Goal: Transaction & Acquisition: Purchase product/service

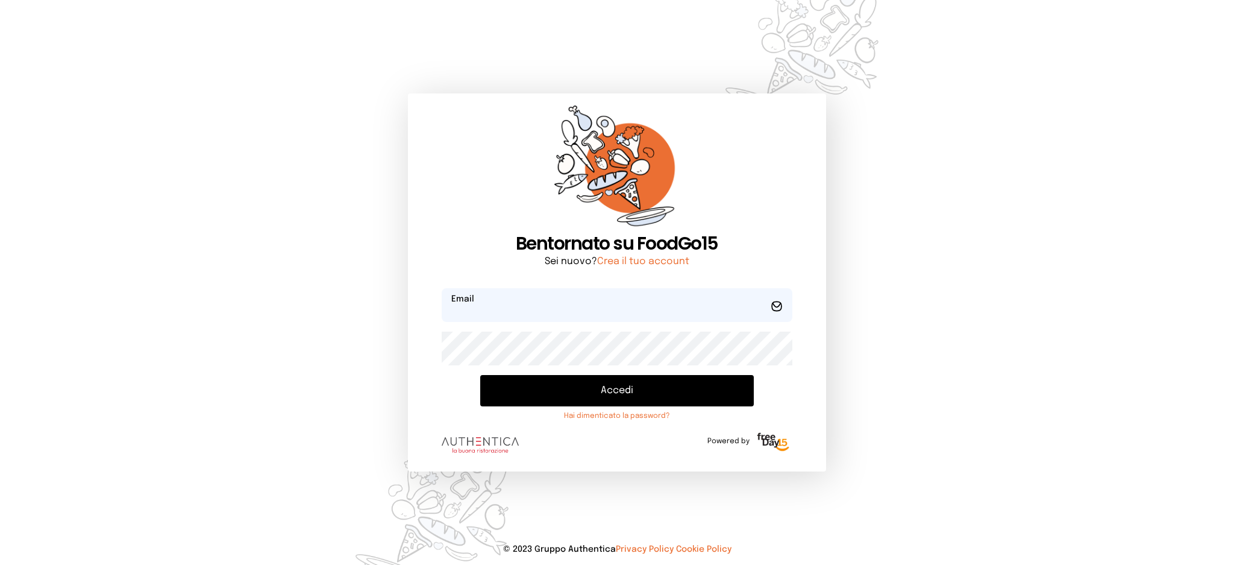
type input "**********"
click at [583, 395] on button "Accedi" at bounding box center [616, 390] width 273 height 31
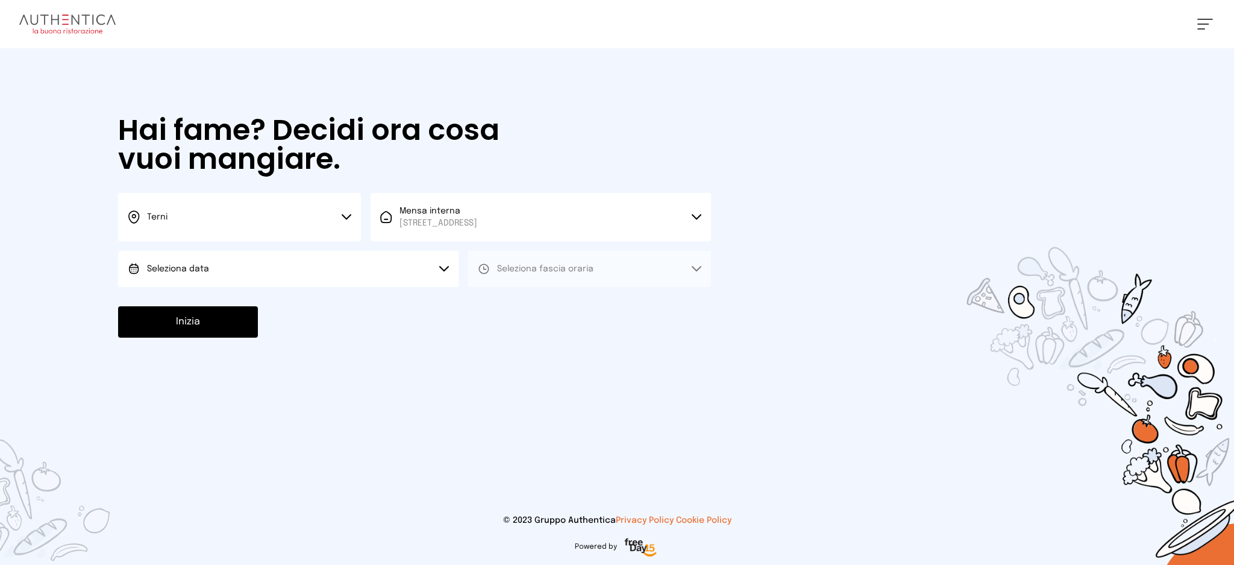
click at [371, 266] on button "Seleziona data" at bounding box center [288, 269] width 340 height 36
click at [355, 304] on li "[DATE], [DATE]" at bounding box center [288, 302] width 340 height 31
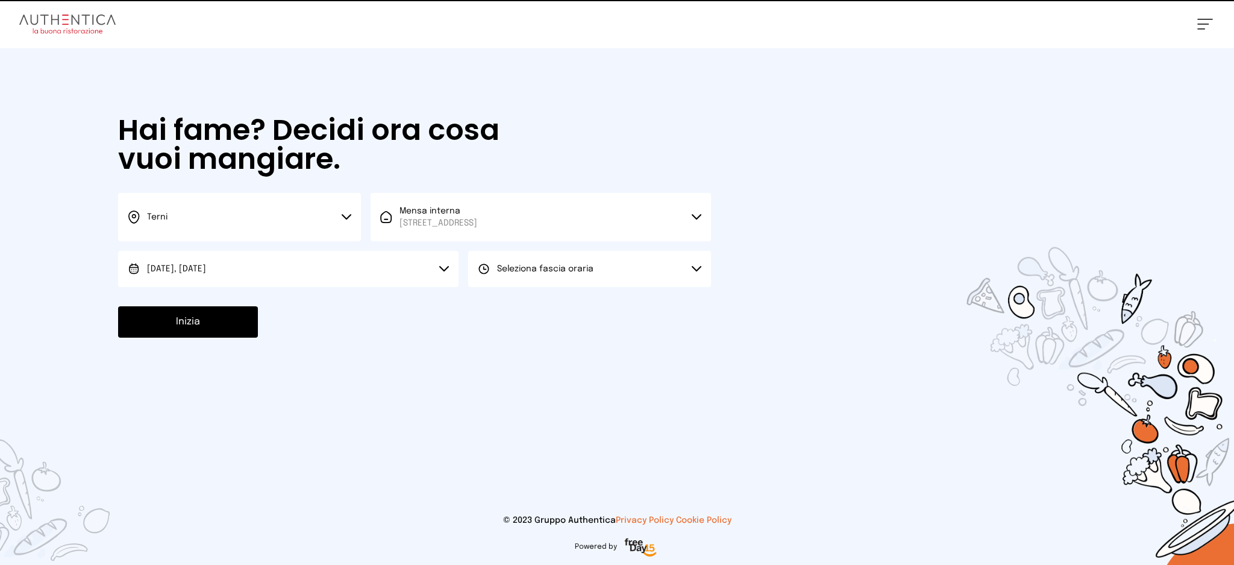
click at [550, 271] on span "Seleziona fascia oraria" at bounding box center [545, 269] width 96 height 8
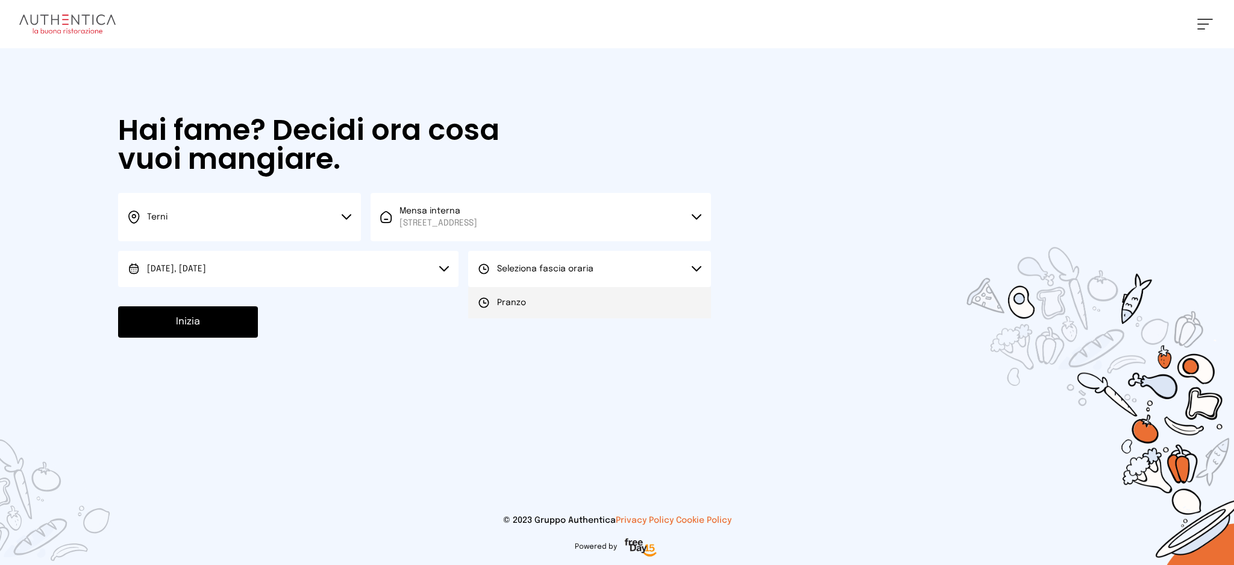
click at [548, 302] on li "Pranzo" at bounding box center [589, 302] width 243 height 31
click at [216, 334] on button "Inizia" at bounding box center [188, 321] width 140 height 31
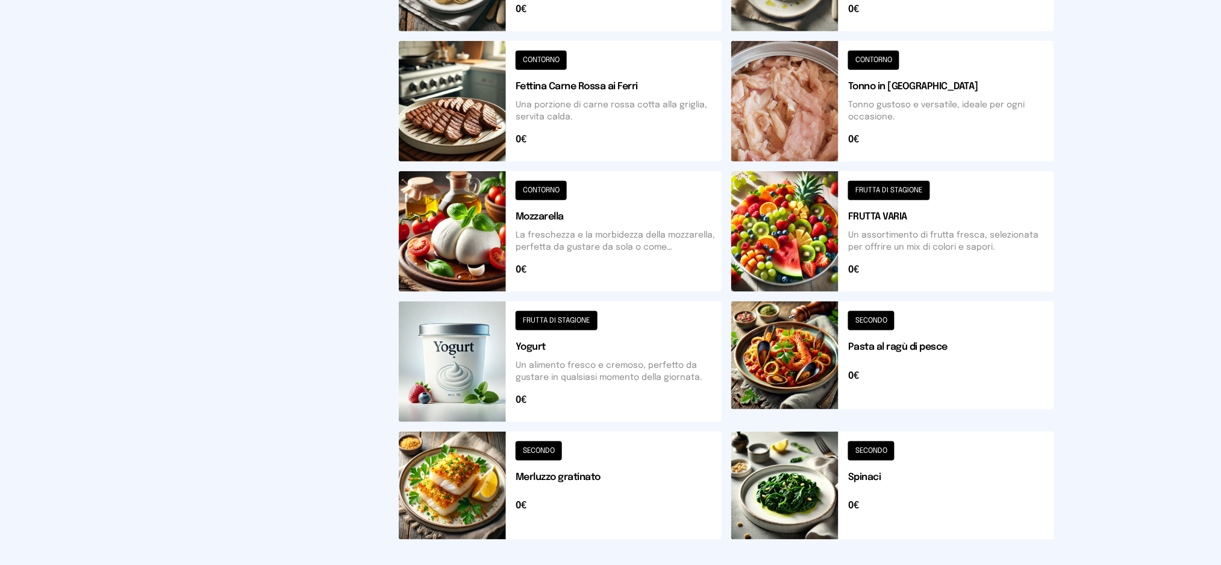
scroll to position [99, 0]
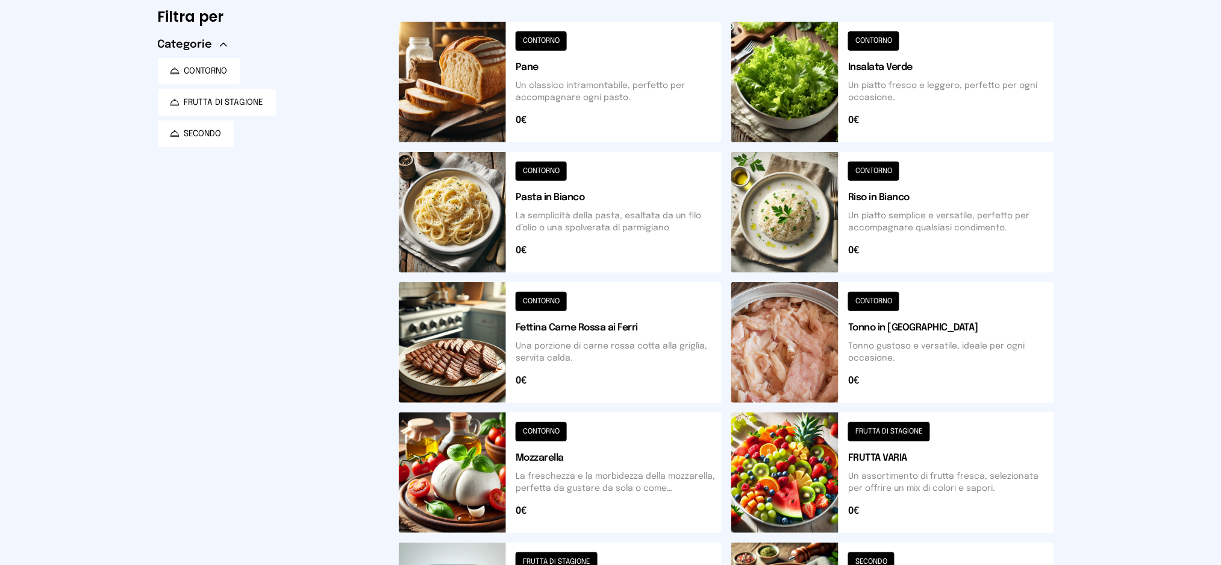
click at [956, 232] on button at bounding box center [893, 212] width 323 height 121
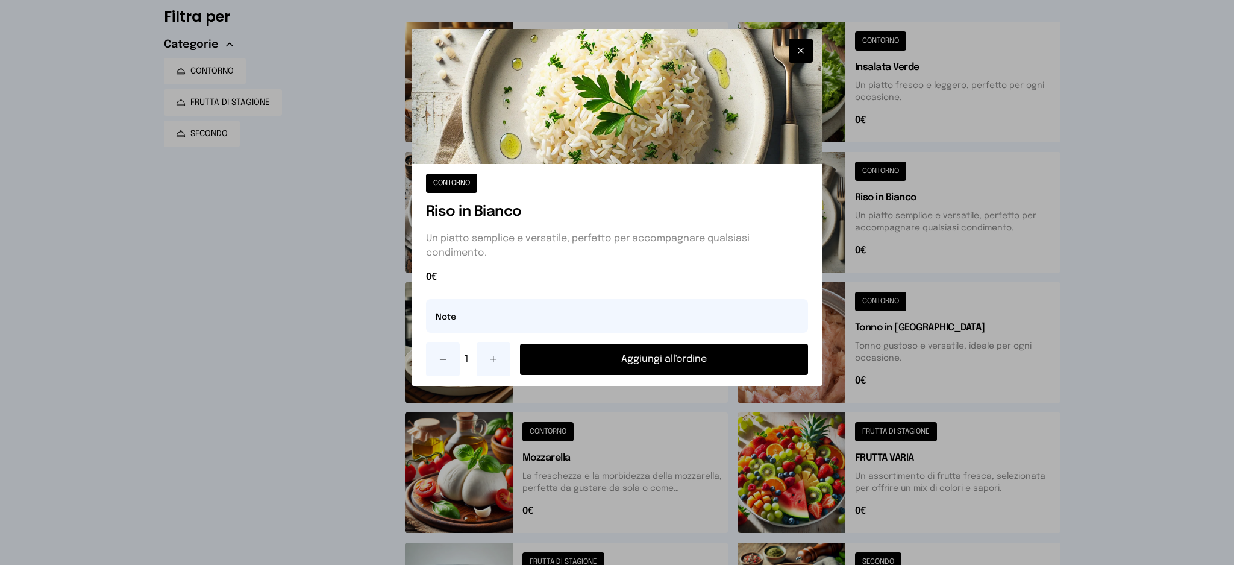
click at [644, 364] on button "Aggiungi all'ordine" at bounding box center [664, 358] width 289 height 31
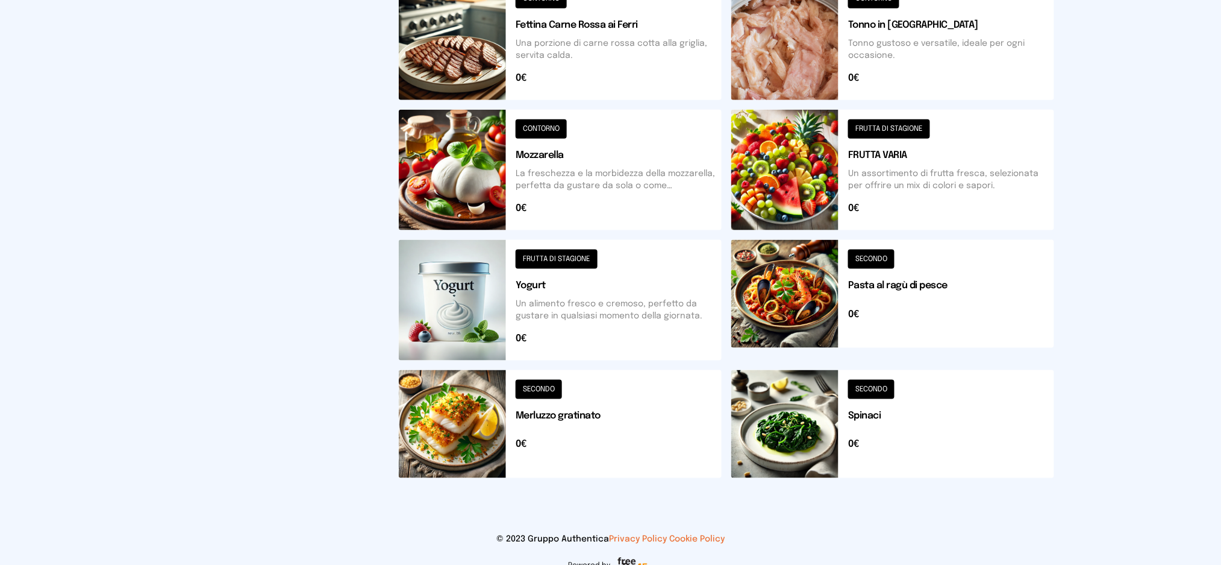
scroll to position [0, 0]
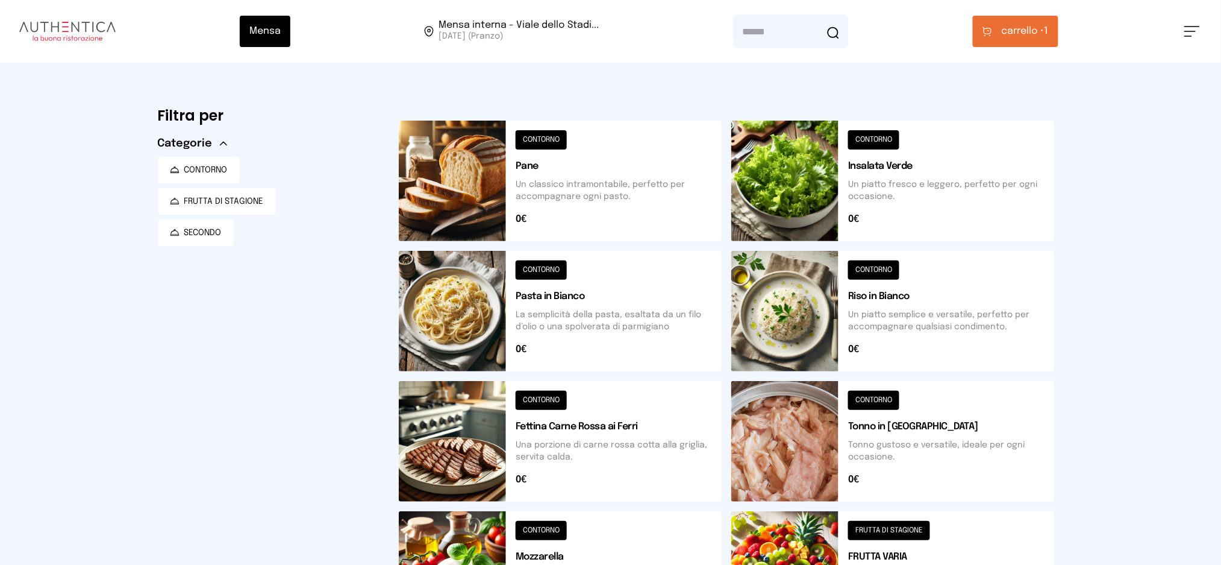
click at [1023, 39] on button "carrello • 1" at bounding box center [1016, 31] width 86 height 31
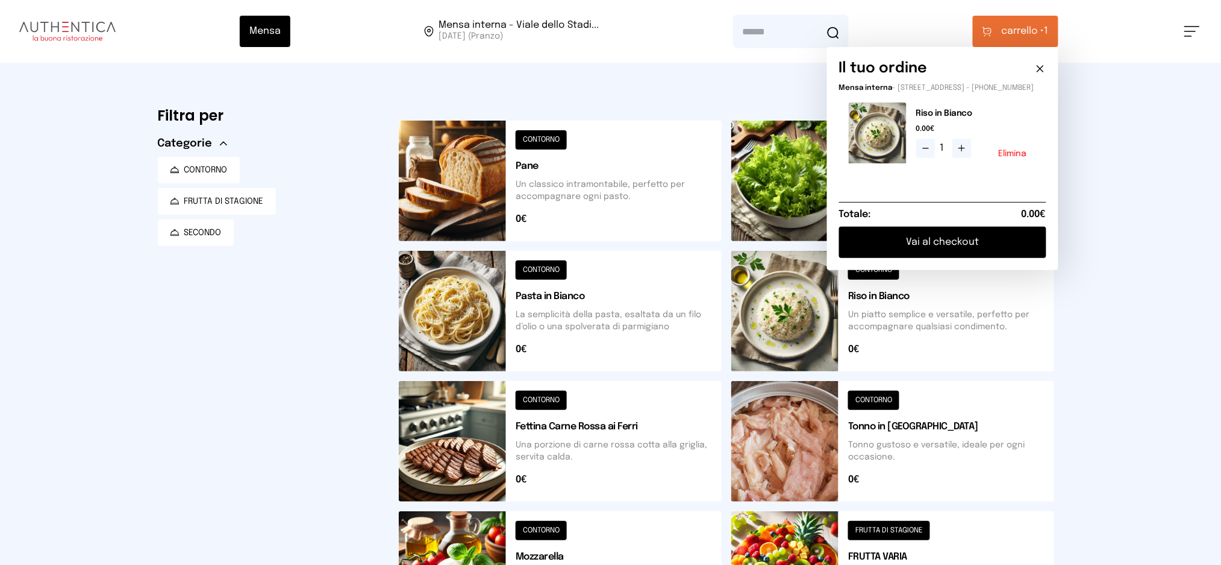
click at [952, 247] on button "Vai al checkout" at bounding box center [942, 242] width 207 height 31
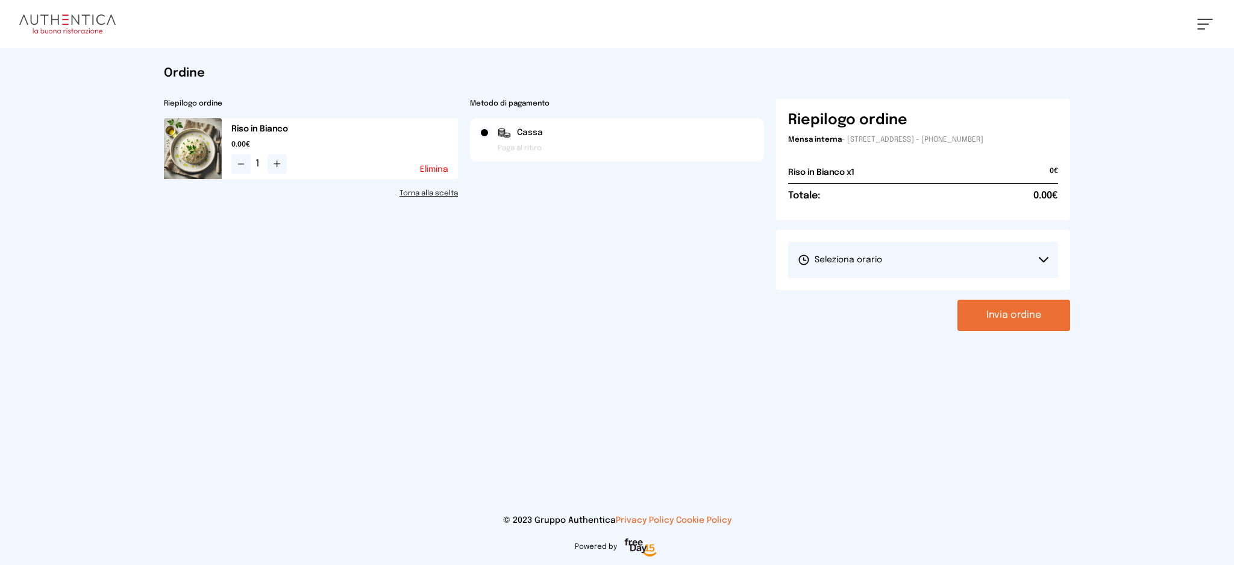
click at [893, 259] on button "Seleziona orario" at bounding box center [923, 260] width 270 height 36
click at [883, 295] on span "1° Turno (13:00 - 15:00)" at bounding box center [843, 293] width 91 height 12
click at [999, 313] on button "Invia ordine" at bounding box center [1013, 314] width 113 height 31
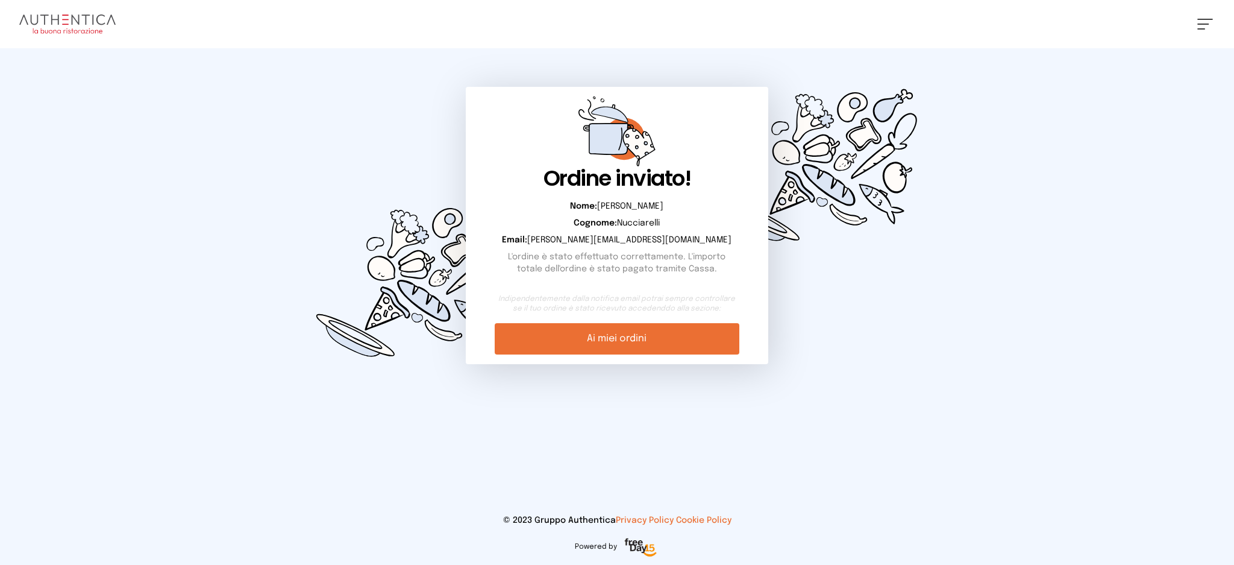
click at [613, 342] on link "Ai miei ordini" at bounding box center [617, 338] width 244 height 31
